Goal: Find specific page/section: Find specific page/section

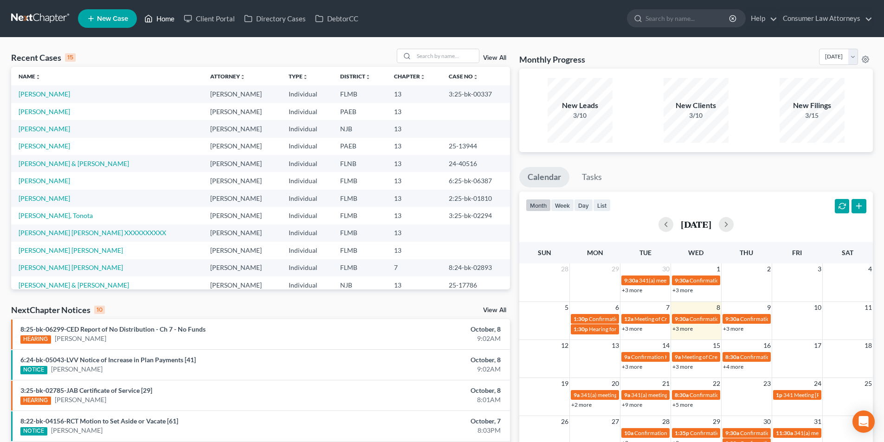
click at [166, 15] on link "Home" at bounding box center [159, 18] width 39 height 17
click at [429, 54] on input "search" at bounding box center [446, 55] width 65 height 13
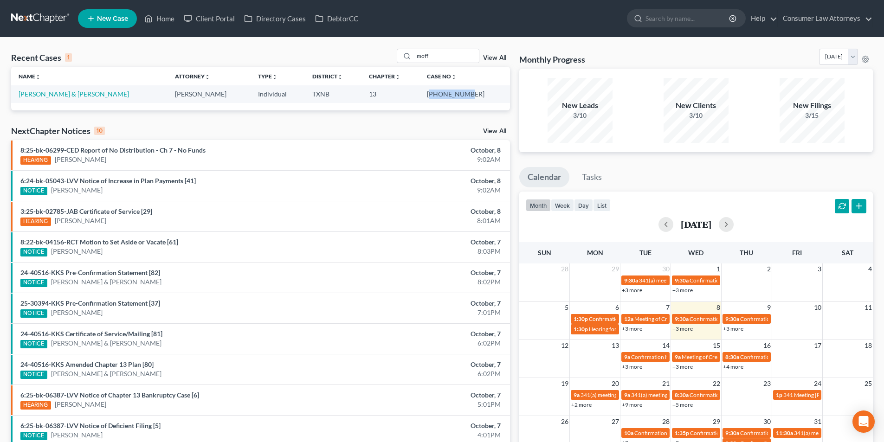
drag, startPoint x: 480, startPoint y: 94, endPoint x: 451, endPoint y: 95, distance: 29.3
click at [451, 95] on td "[PHONE_NUMBER]" at bounding box center [465, 93] width 91 height 17
drag, startPoint x: 485, startPoint y: 95, endPoint x: 448, endPoint y: 95, distance: 37.1
click at [448, 95] on td "[PHONE_NUMBER]" at bounding box center [465, 93] width 91 height 17
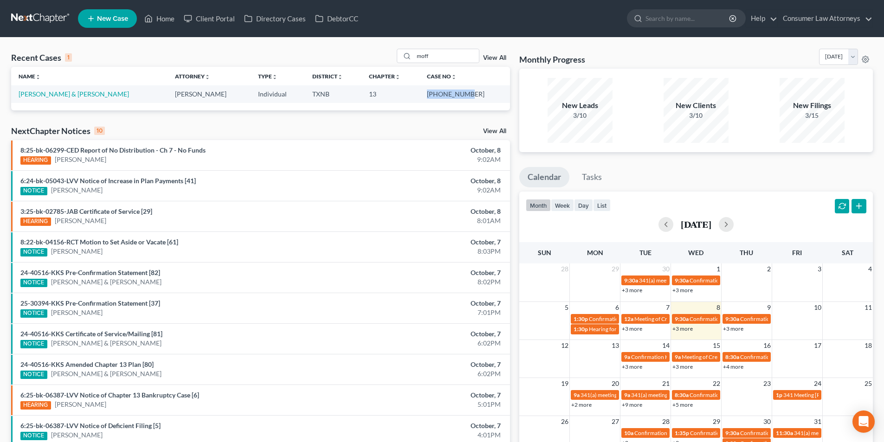
copy td "[PHONE_NUMBER]"
click at [166, 17] on link "Home" at bounding box center [159, 18] width 39 height 17
drag, startPoint x: 436, startPoint y: 53, endPoint x: 402, endPoint y: 56, distance: 34.4
click at [402, 56] on div "moff" at bounding box center [438, 56] width 83 height 14
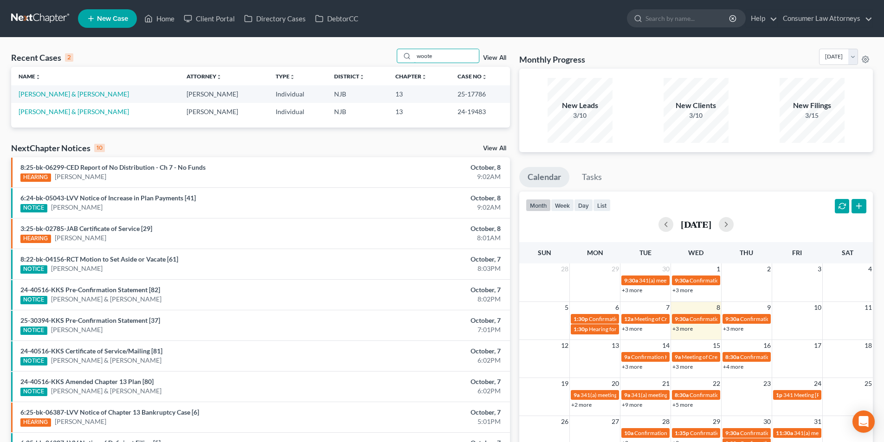
type input "woote"
